Goal: Information Seeking & Learning: Learn about a topic

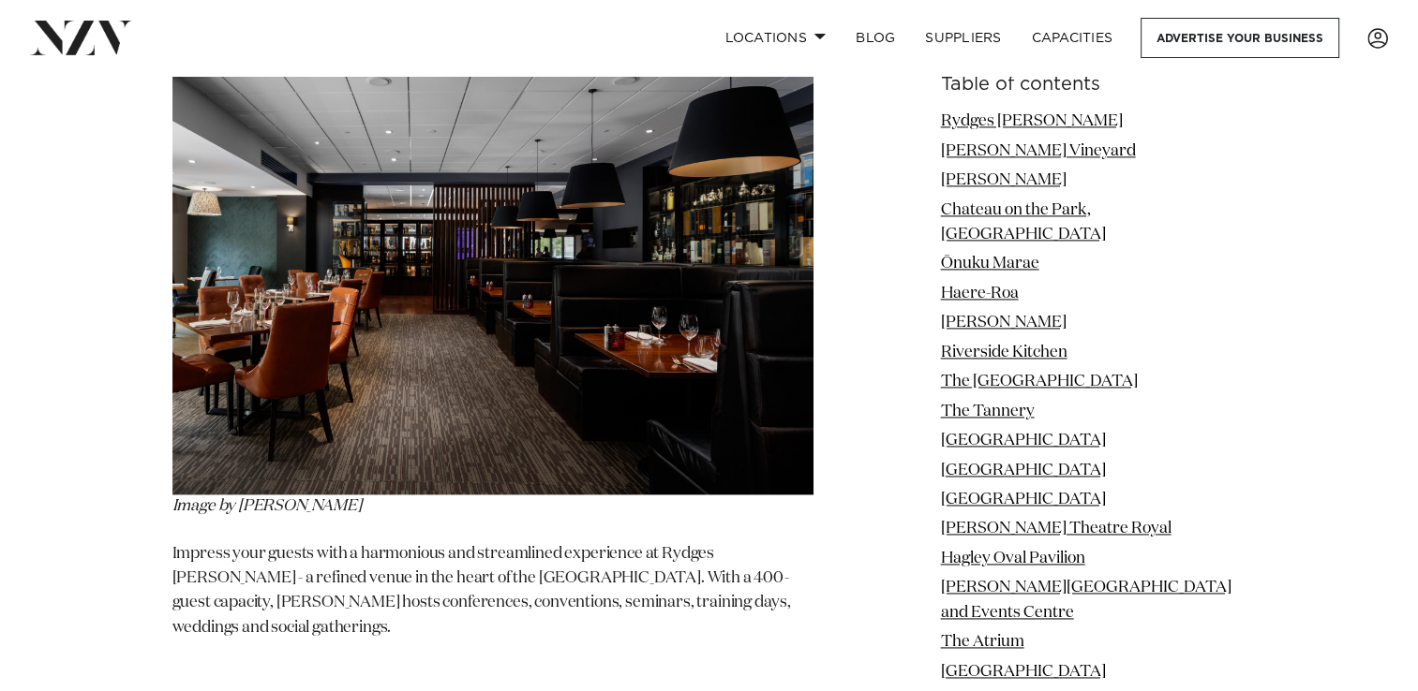
scroll to position [2511, 0]
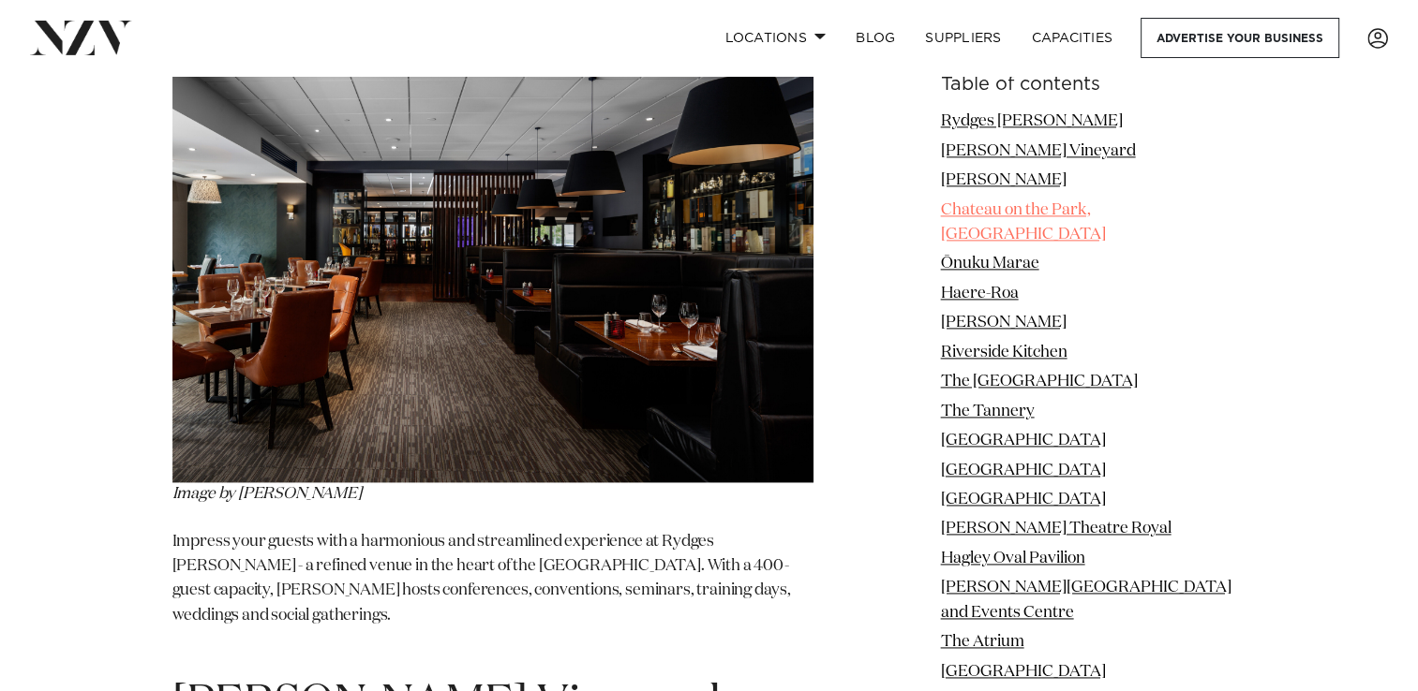
click at [1049, 207] on link "Chateau on the Park, [GEOGRAPHIC_DATA]" at bounding box center [1023, 222] width 165 height 40
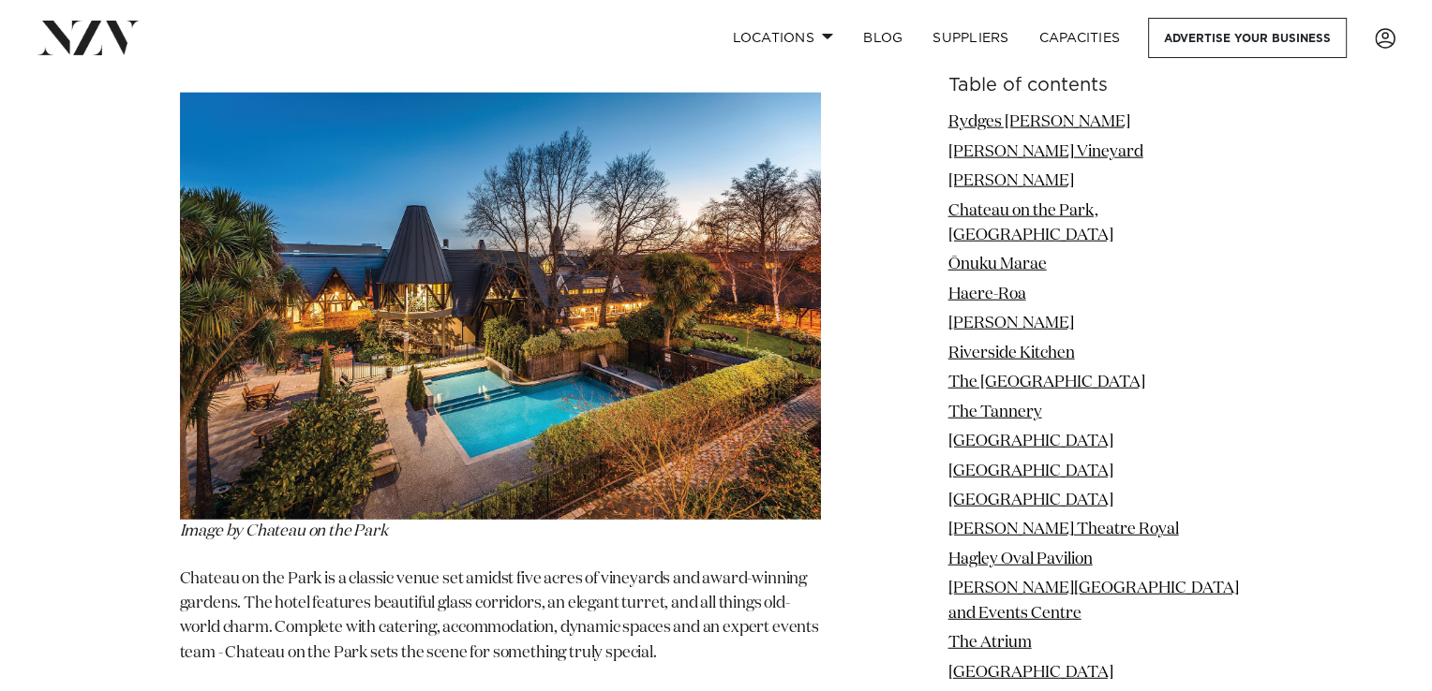
scroll to position [4823, 0]
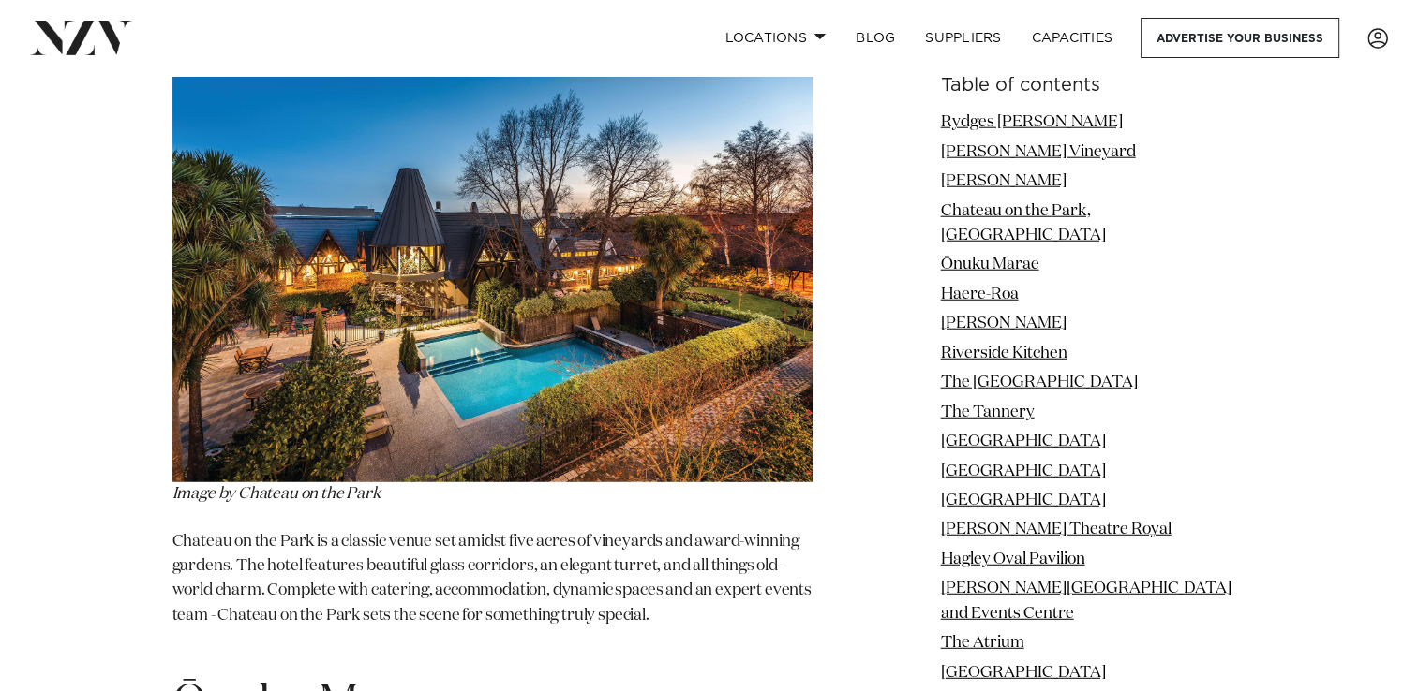
click at [393, 305] on img at bounding box center [492, 268] width 641 height 427
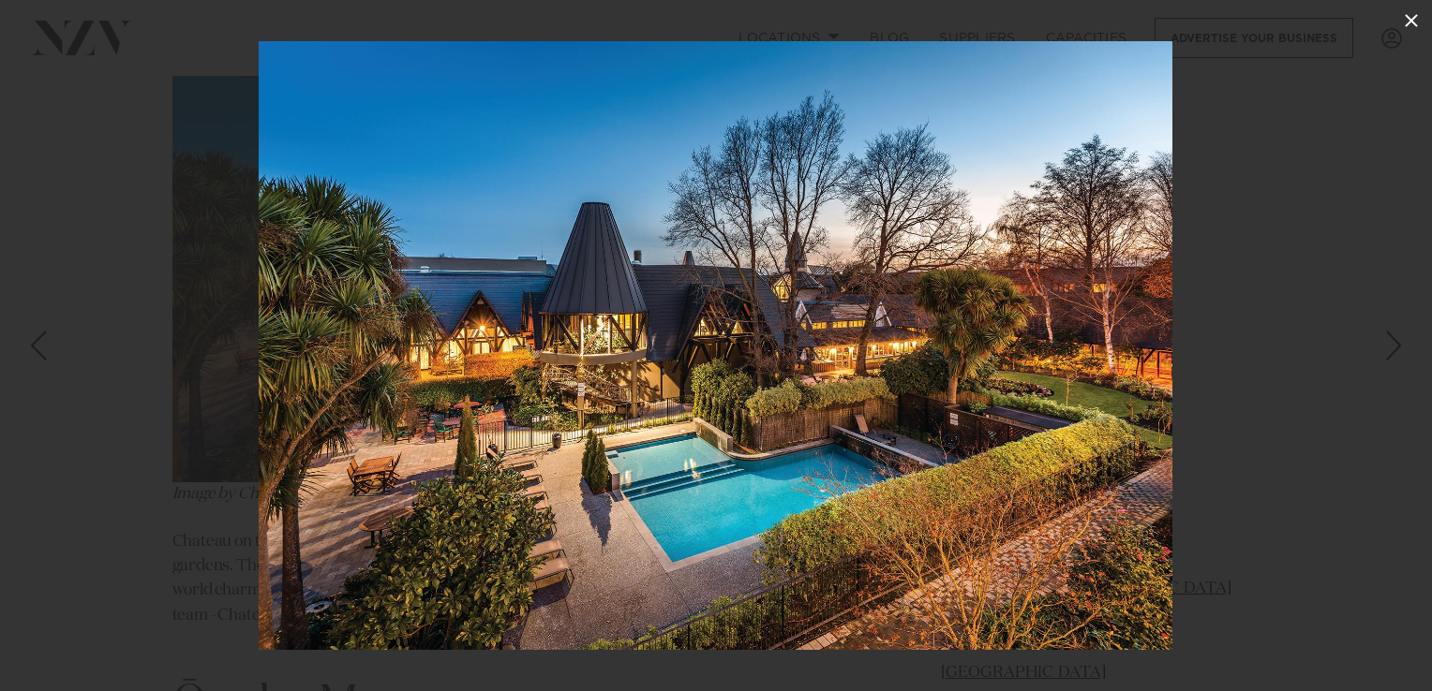
click at [1409, 19] on icon at bounding box center [1410, 20] width 13 height 13
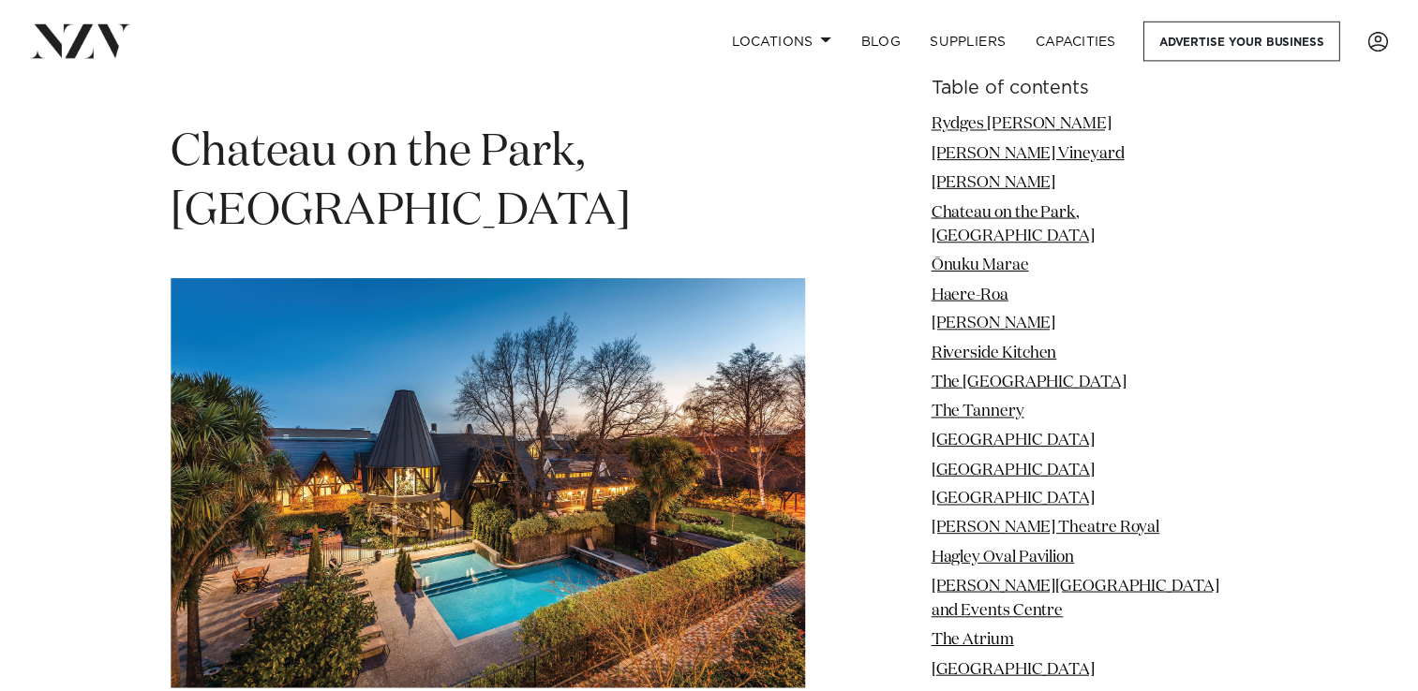
scroll to position [4573, 0]
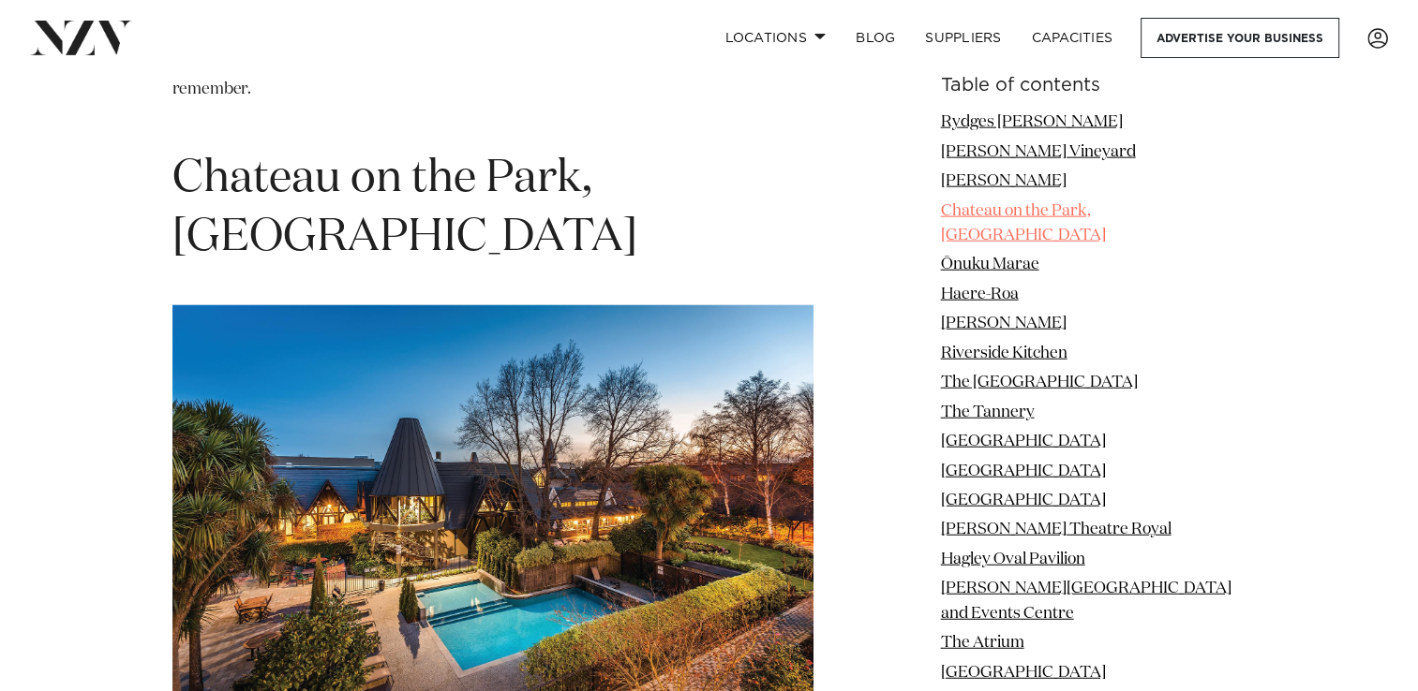
click at [1053, 210] on link "Chateau on the Park, [GEOGRAPHIC_DATA]" at bounding box center [1023, 222] width 165 height 40
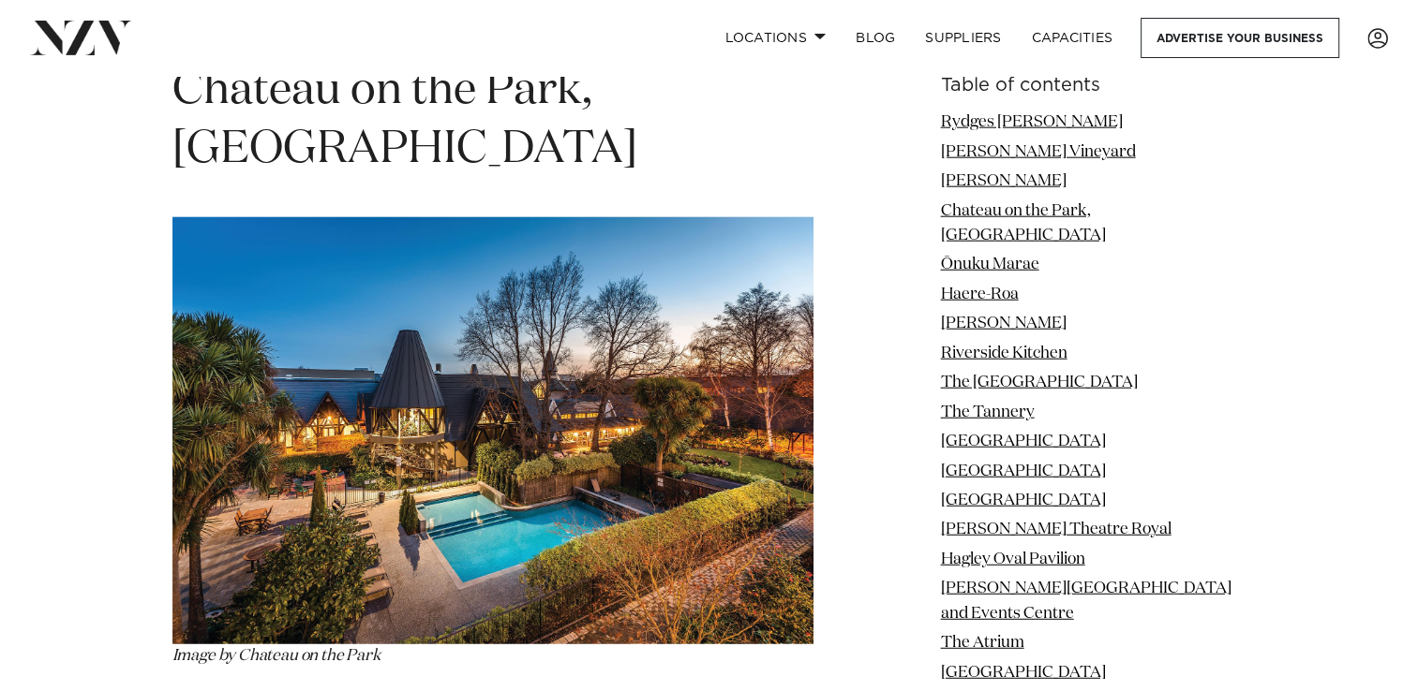
scroll to position [4523, 0]
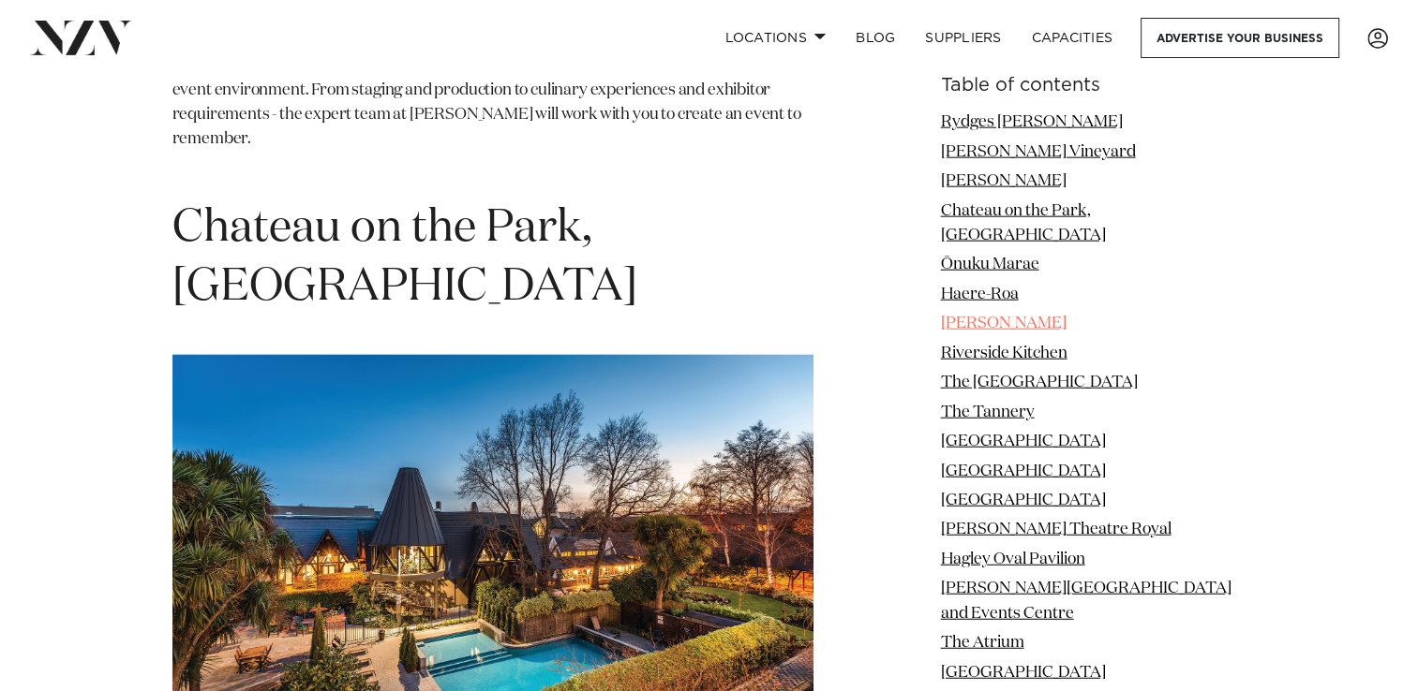
click at [978, 316] on link "[PERSON_NAME]" at bounding box center [1004, 324] width 126 height 16
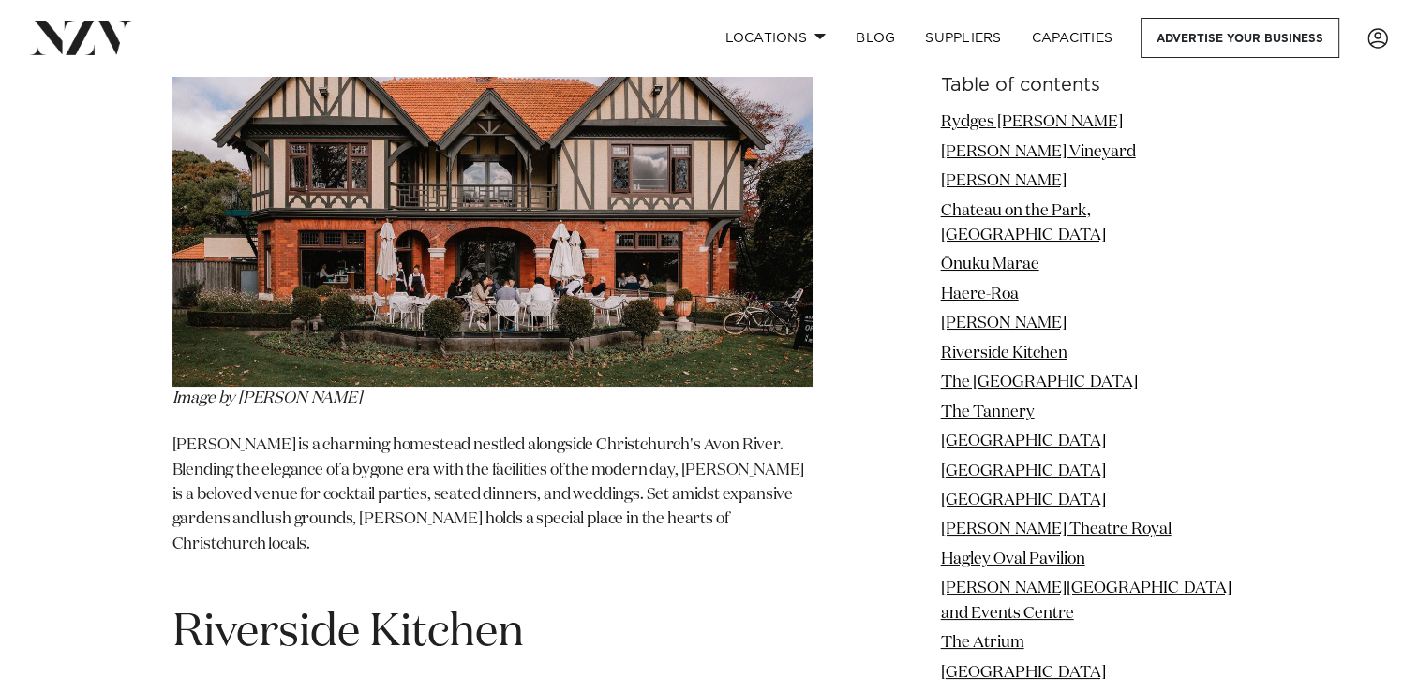
scroll to position [7227, 0]
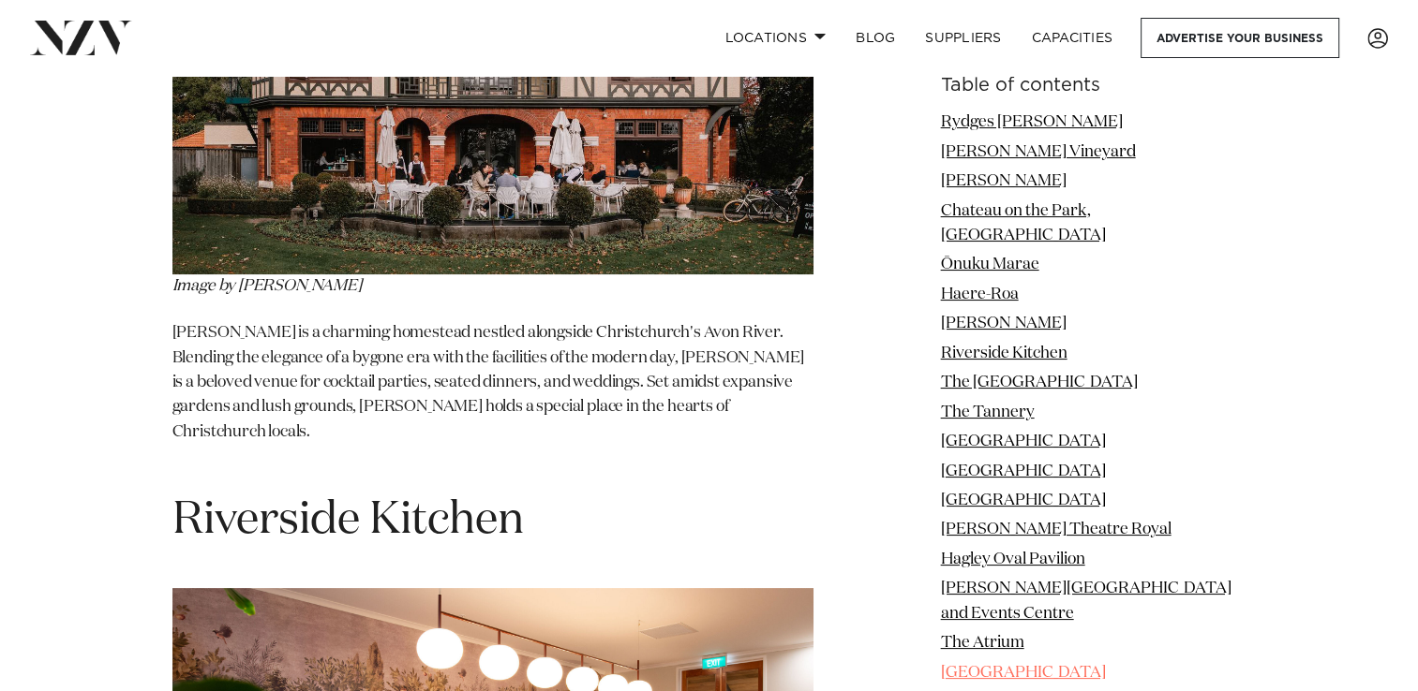
click at [1016, 664] on link "[GEOGRAPHIC_DATA]" at bounding box center [1023, 672] width 165 height 16
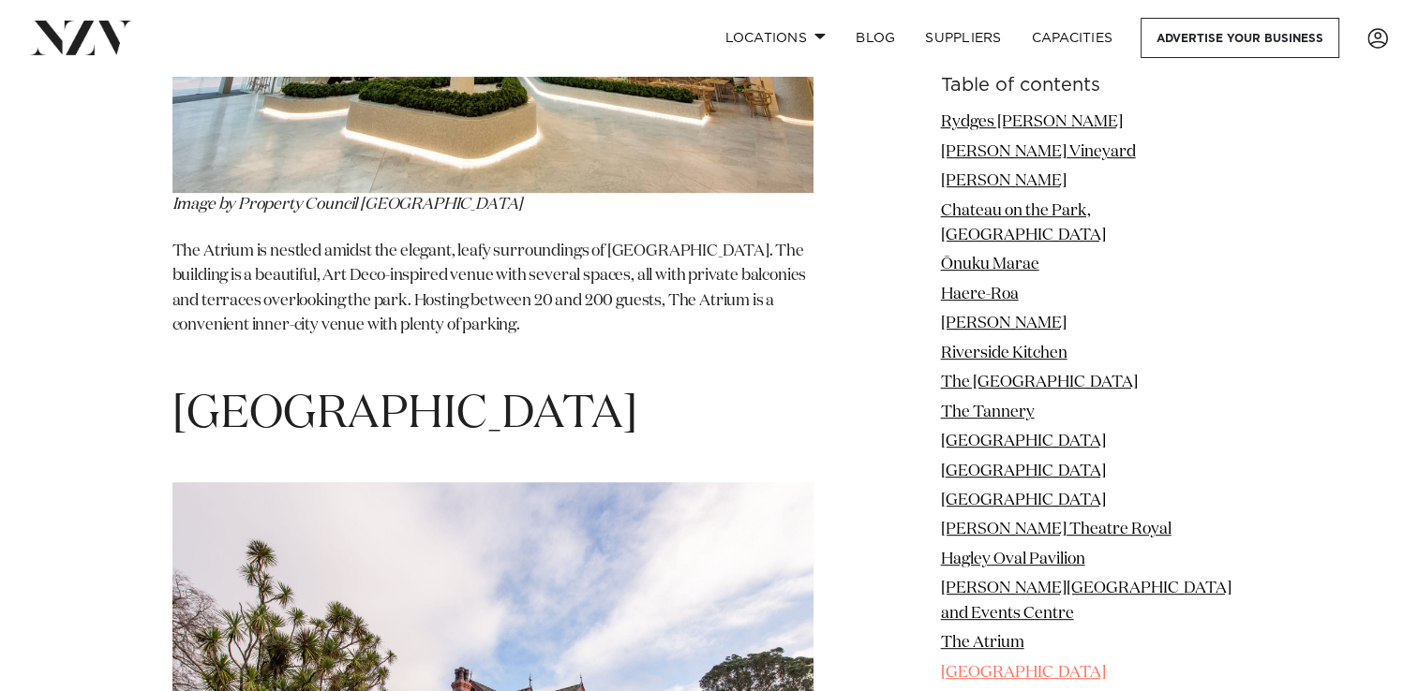
scroll to position [14907, 0]
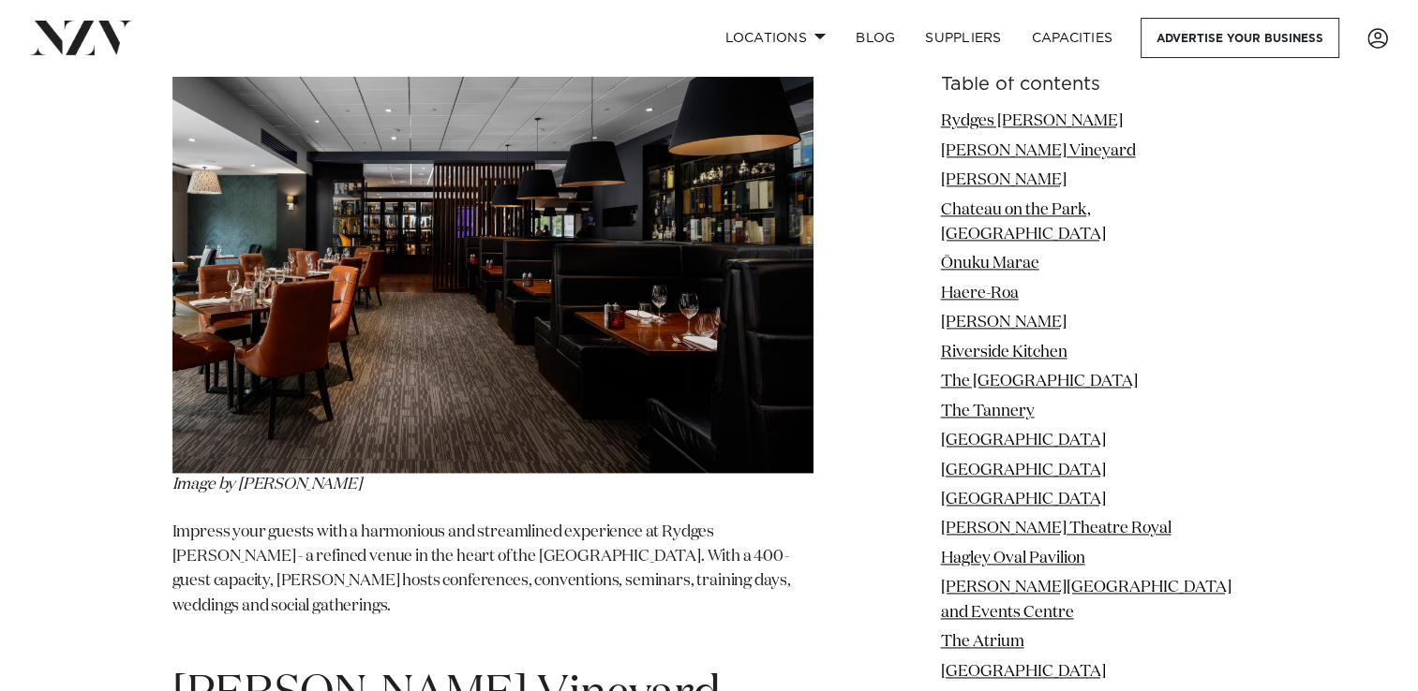
scroll to position [2511, 0]
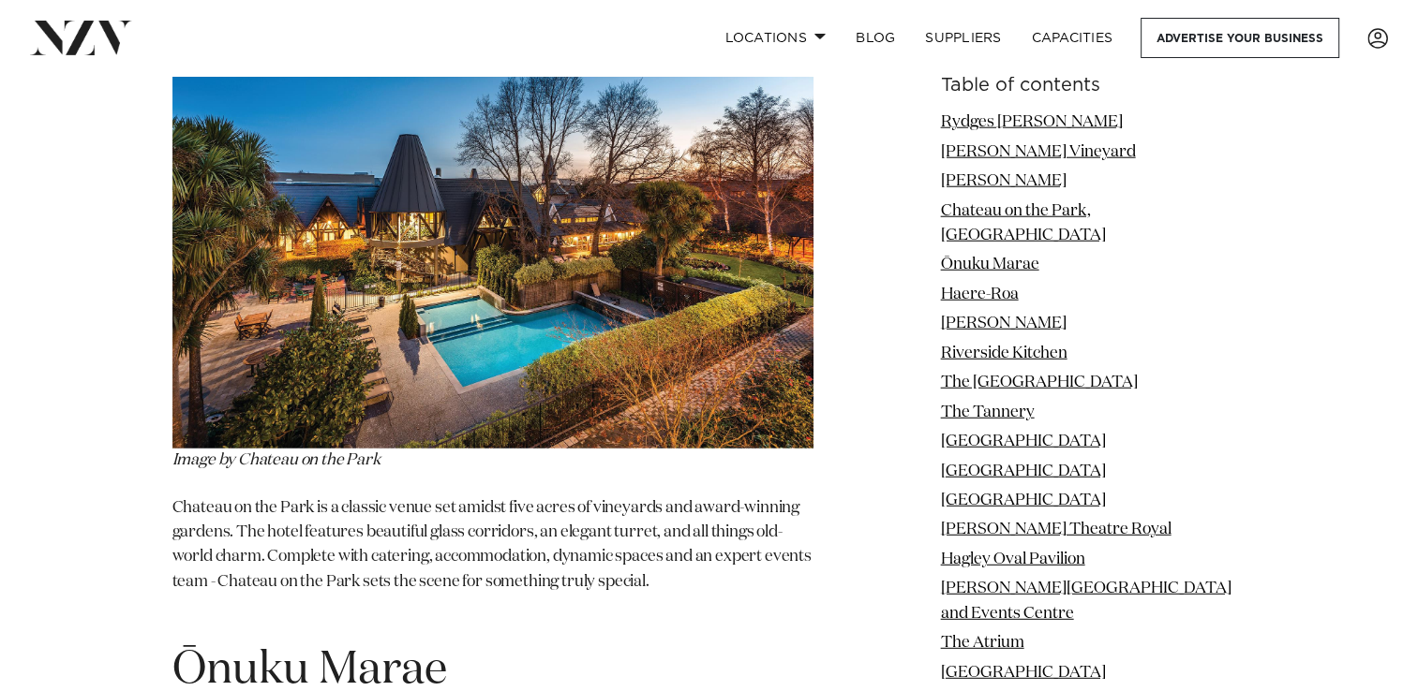
scroll to position [4964, 0]
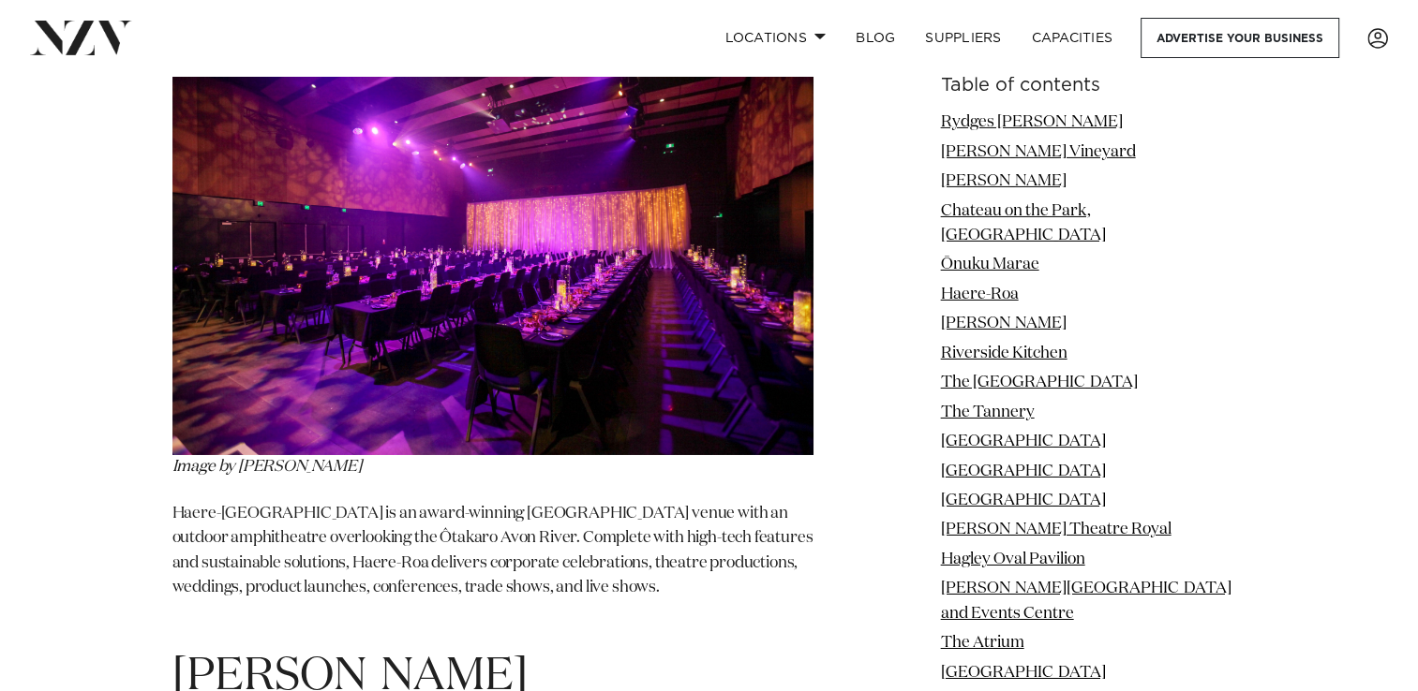
scroll to position [6413, 0]
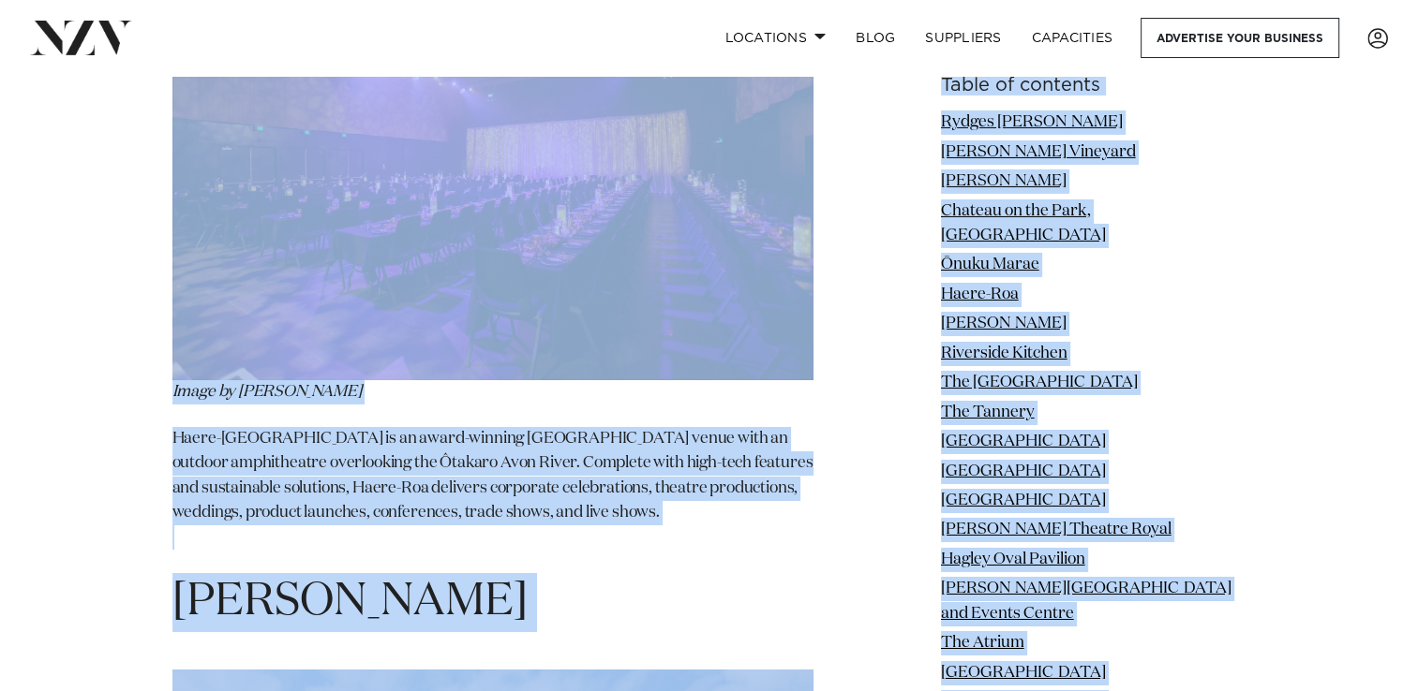
drag, startPoint x: 898, startPoint y: 381, endPoint x: 866, endPoint y: 132, distance: 251.2
drag, startPoint x: 866, startPoint y: 132, endPoint x: 890, endPoint y: 303, distance: 172.2
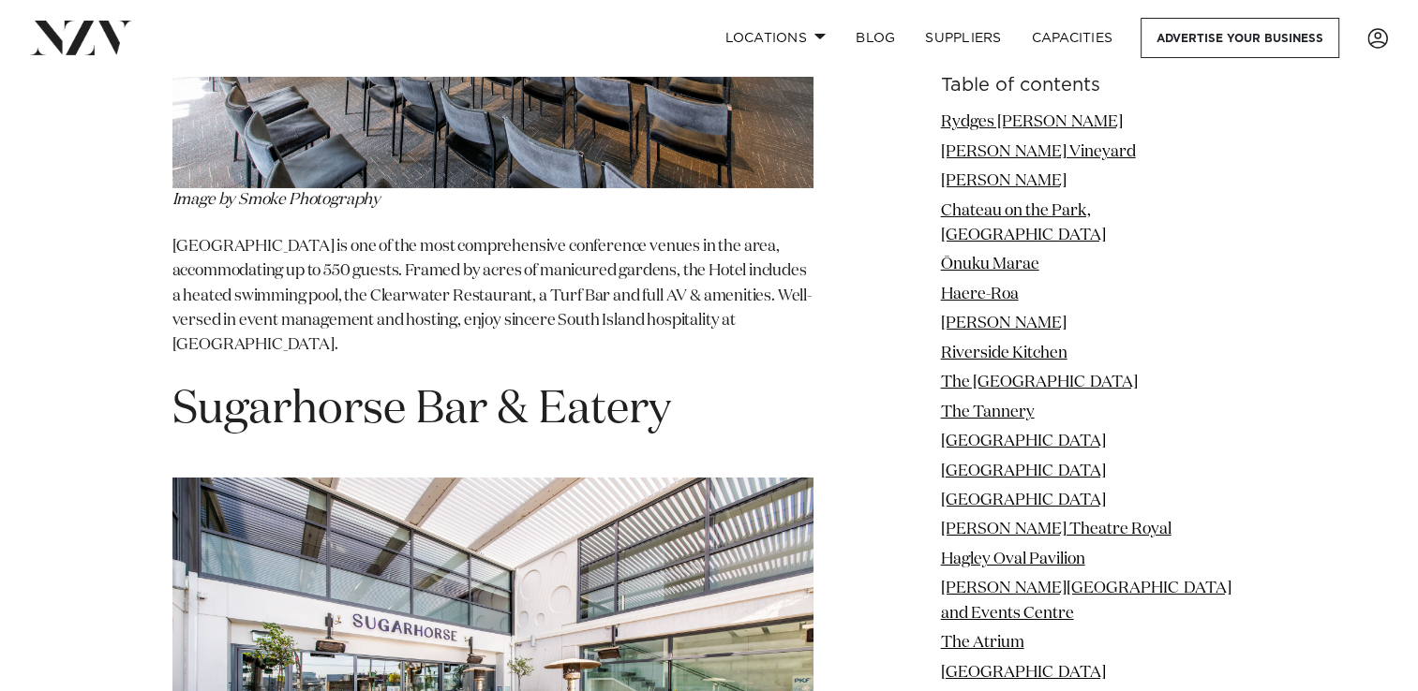
scroll to position [27842, 0]
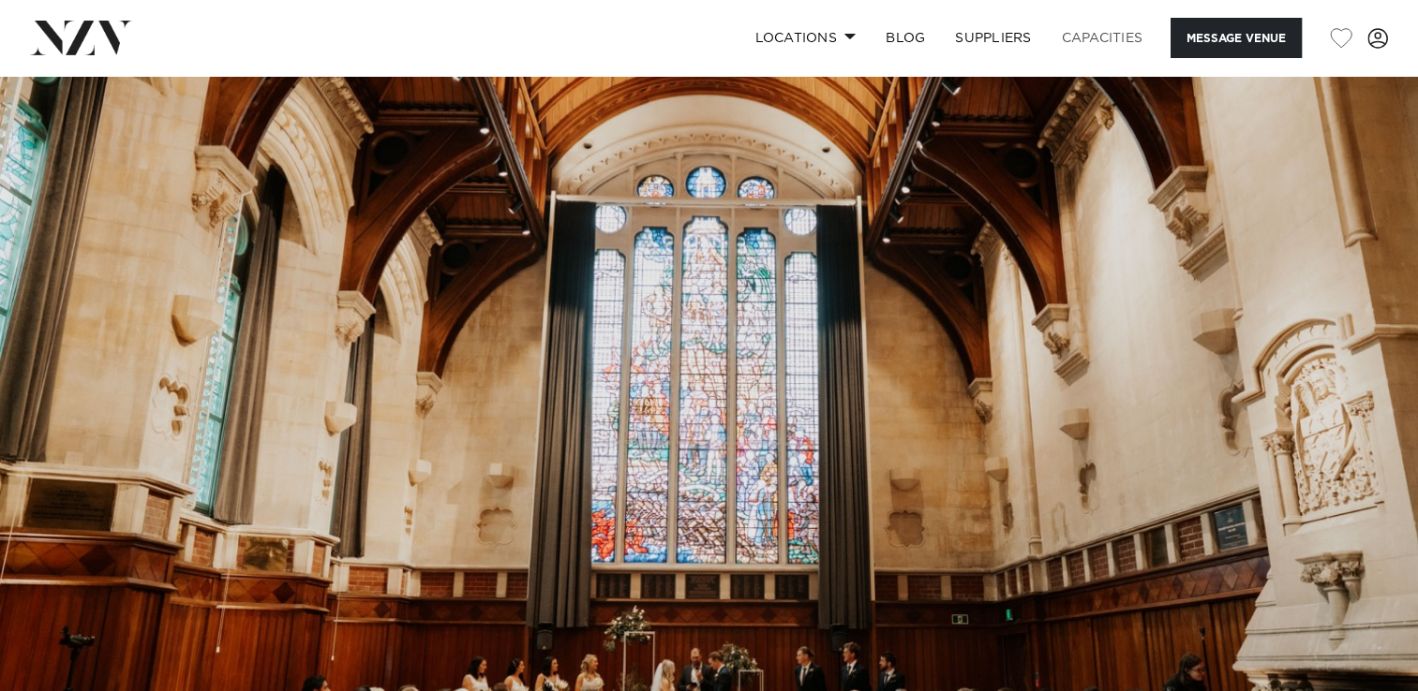
click at [1076, 37] on link "Capacities" at bounding box center [1102, 38] width 111 height 40
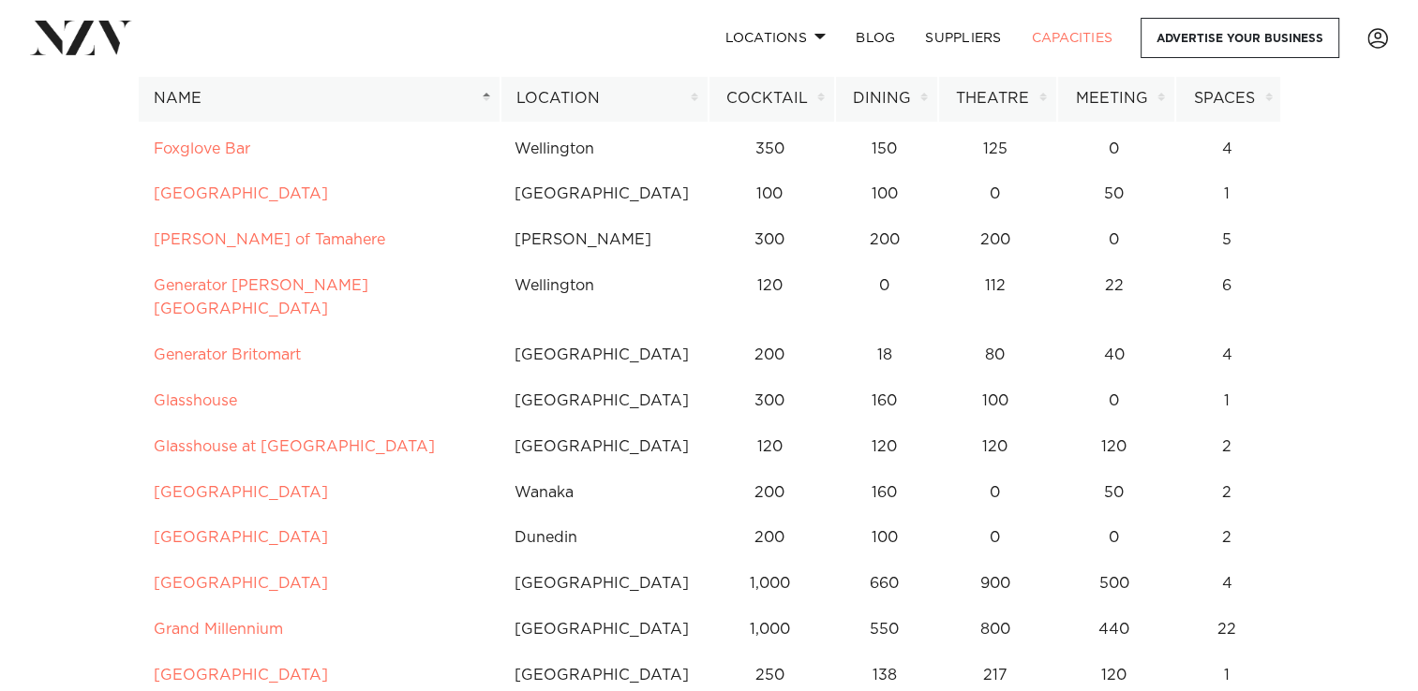
scroll to position [3998, 0]
